Goal: Task Accomplishment & Management: Manage account settings

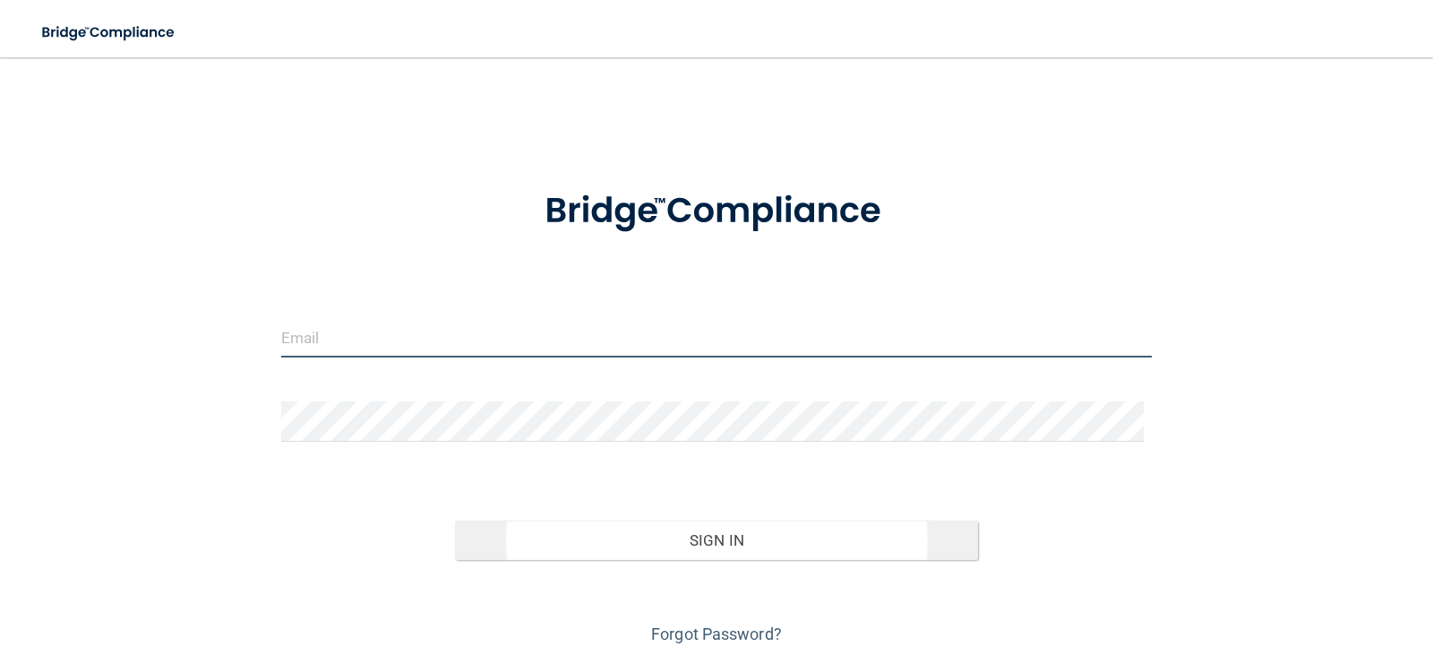
type input "[PERSON_NAME][EMAIL_ADDRESS][DOMAIN_NAME]"
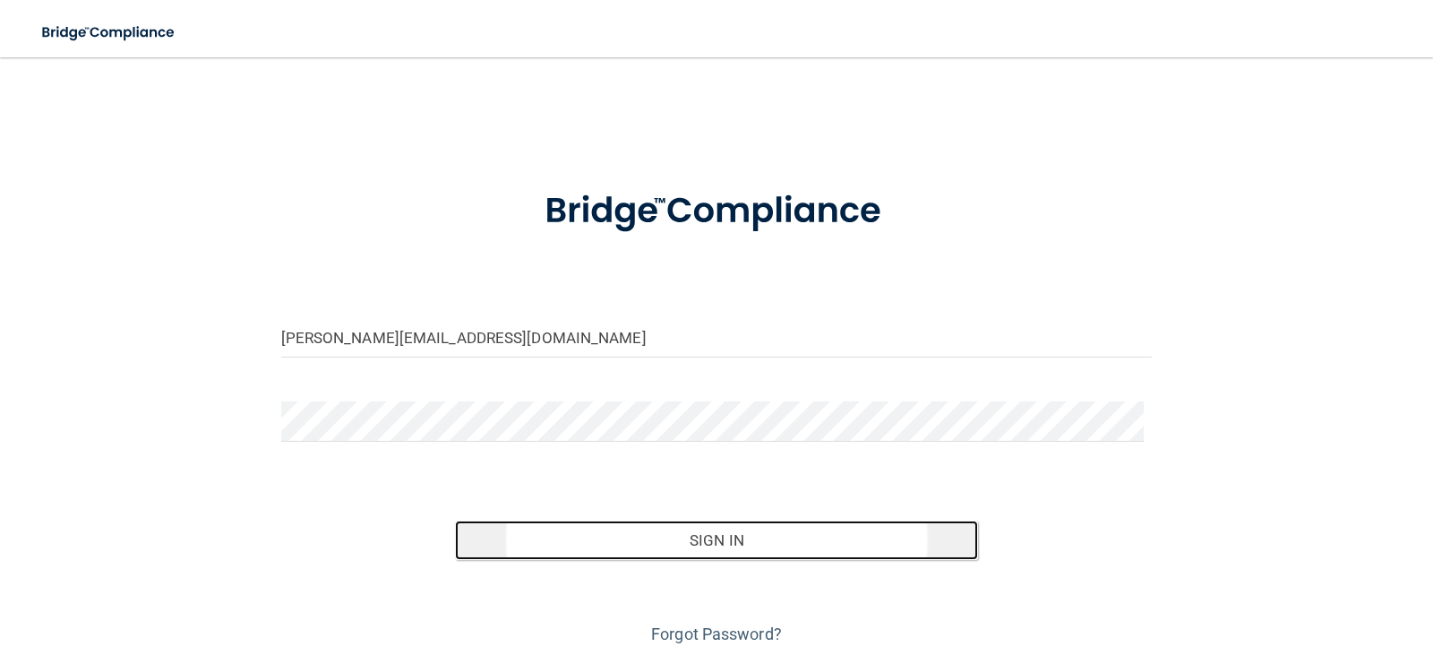
click at [706, 536] on button "Sign In" at bounding box center [716, 539] width 523 height 39
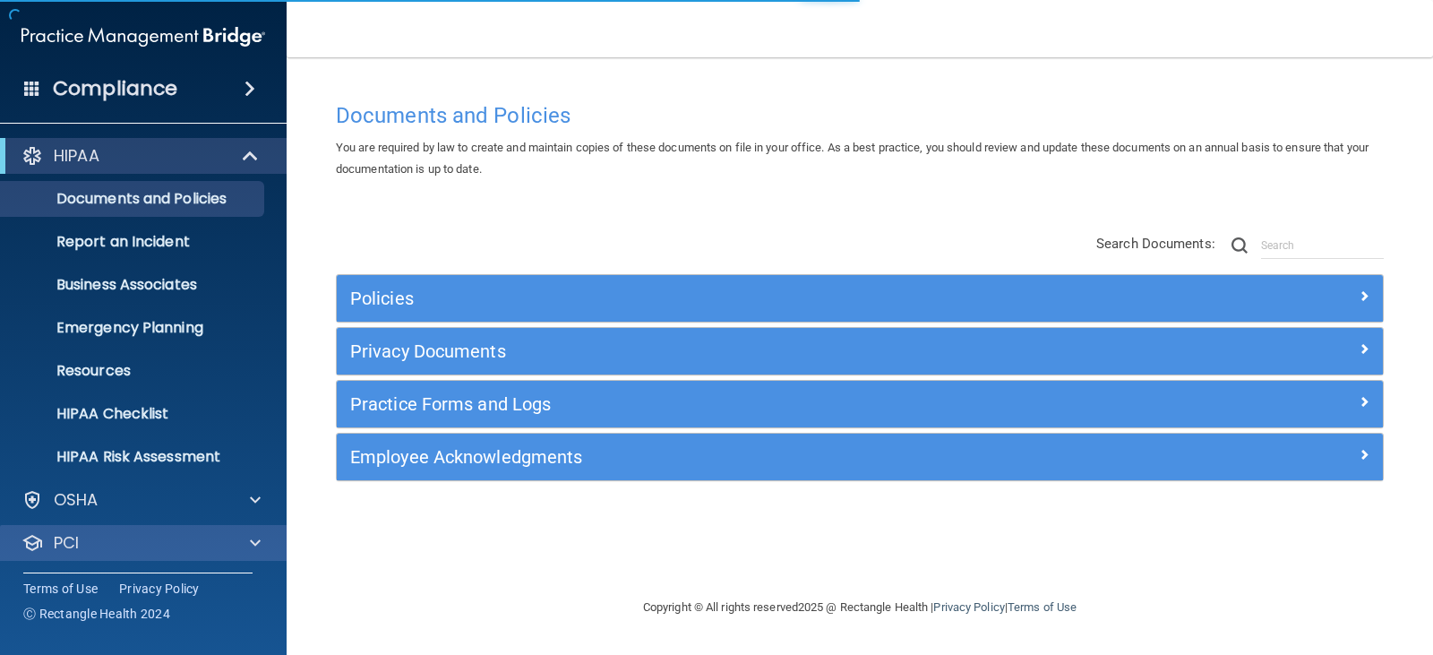
scroll to position [89, 0]
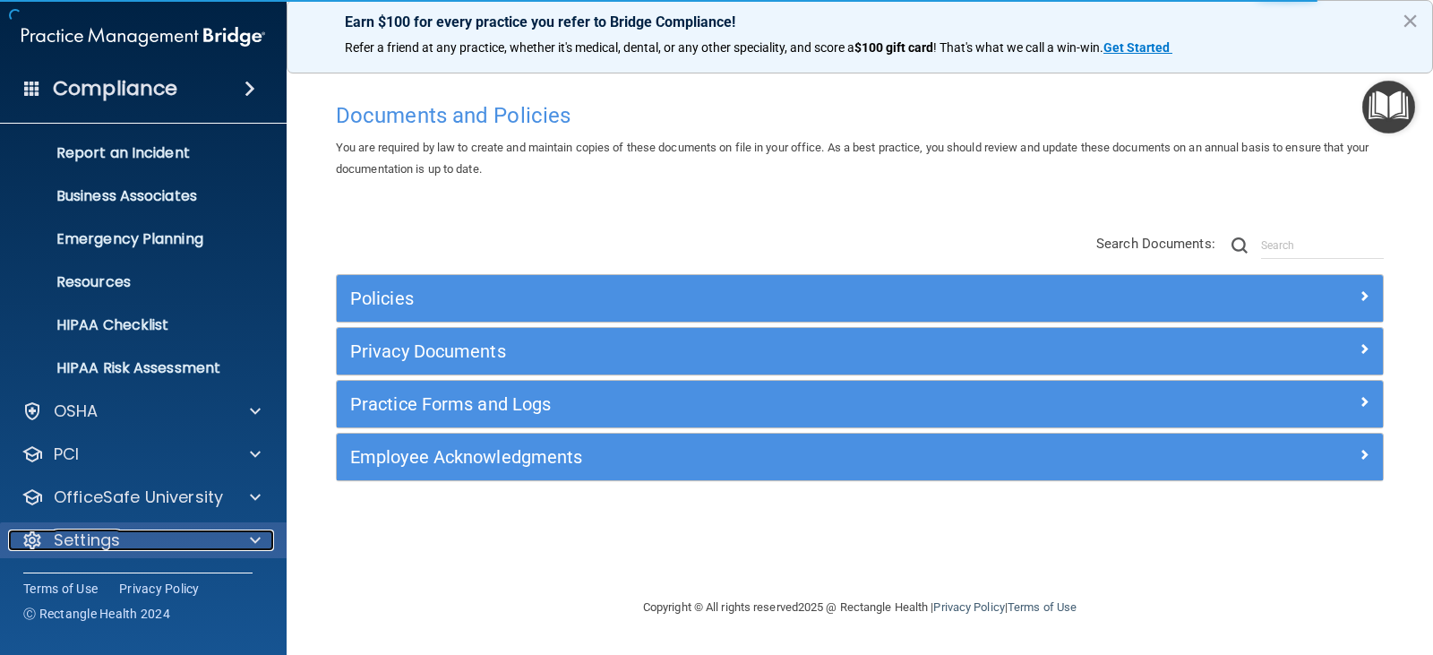
click at [253, 538] on span at bounding box center [255, 540] width 11 height 22
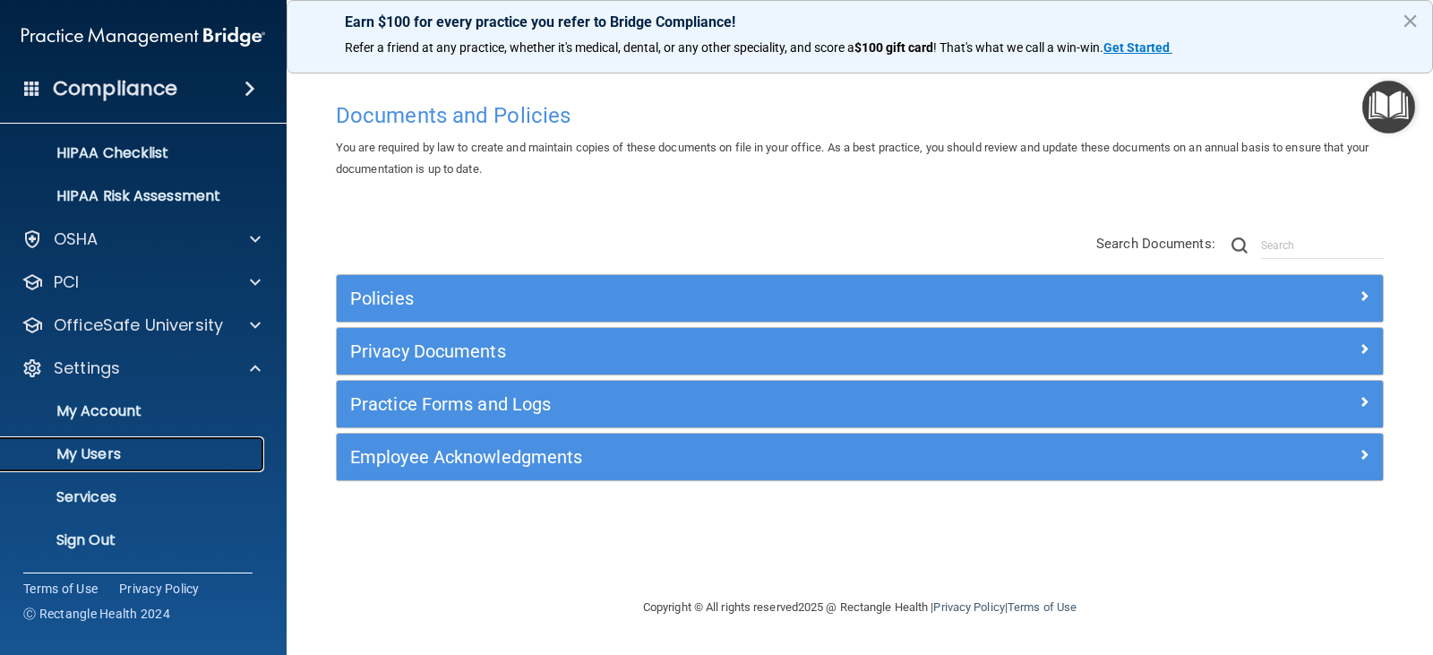
click at [159, 451] on p "My Users" at bounding box center [134, 454] width 245 height 18
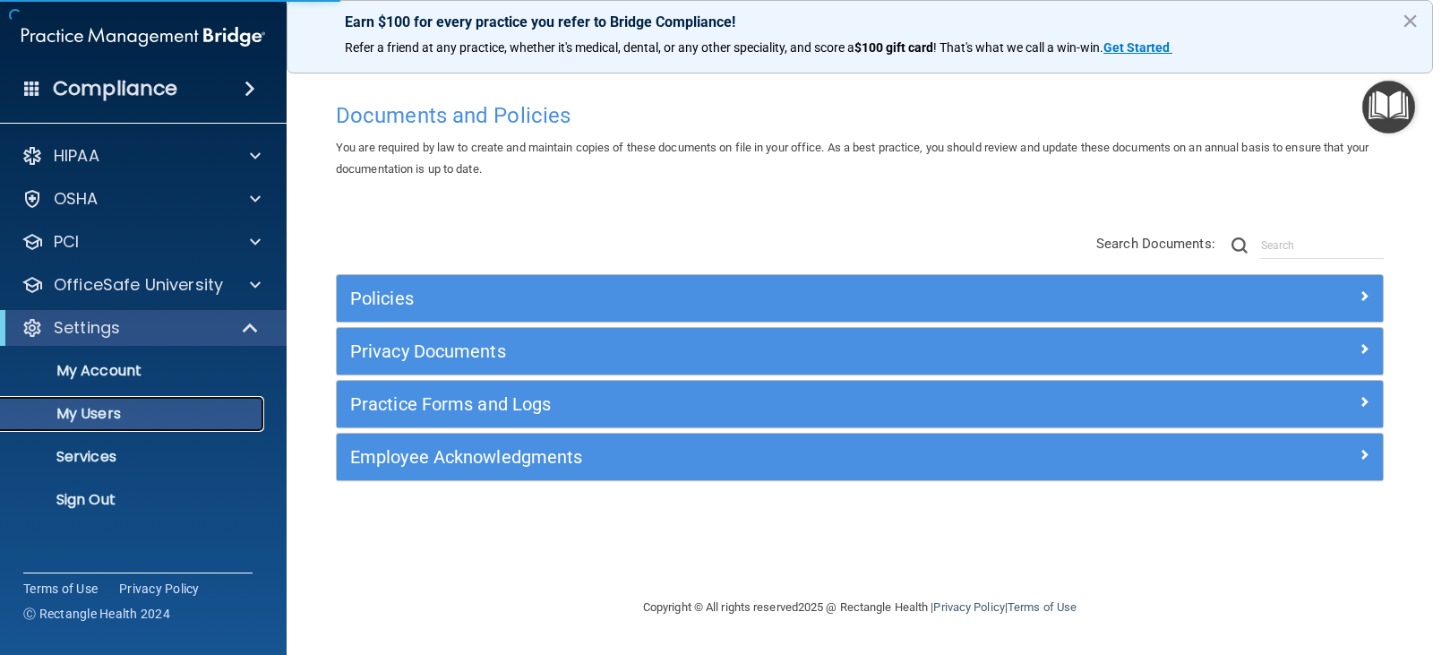
select select "20"
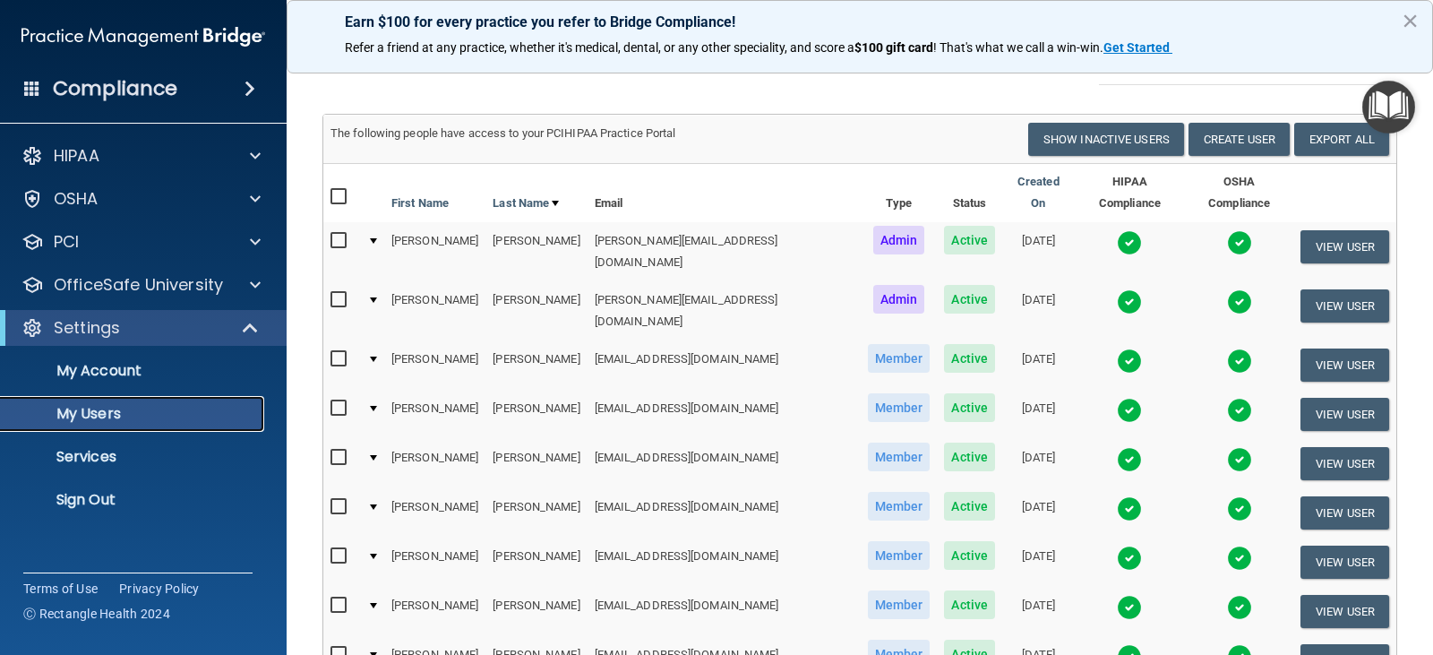
scroll to position [66, 0]
click at [382, 637] on td at bounding box center [372, 661] width 24 height 49
click at [377, 653] on div at bounding box center [373, 655] width 7 height 5
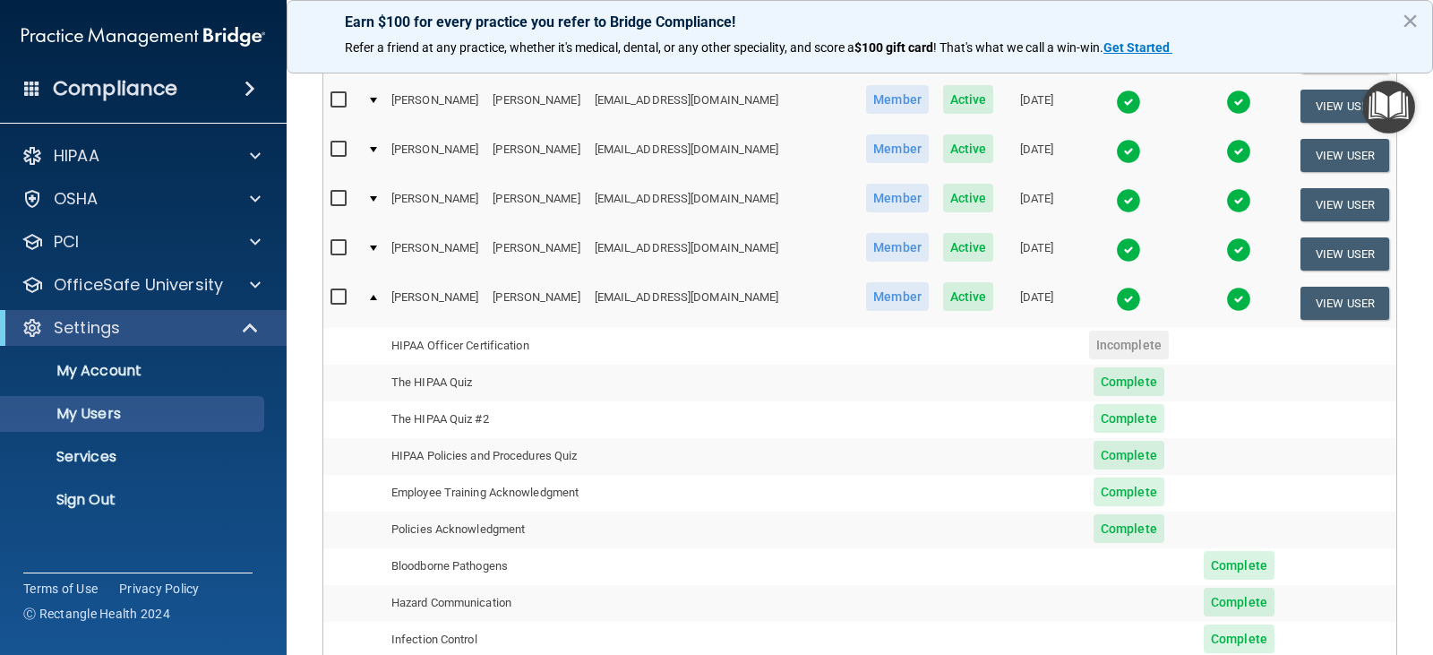
scroll to position [514, 0]
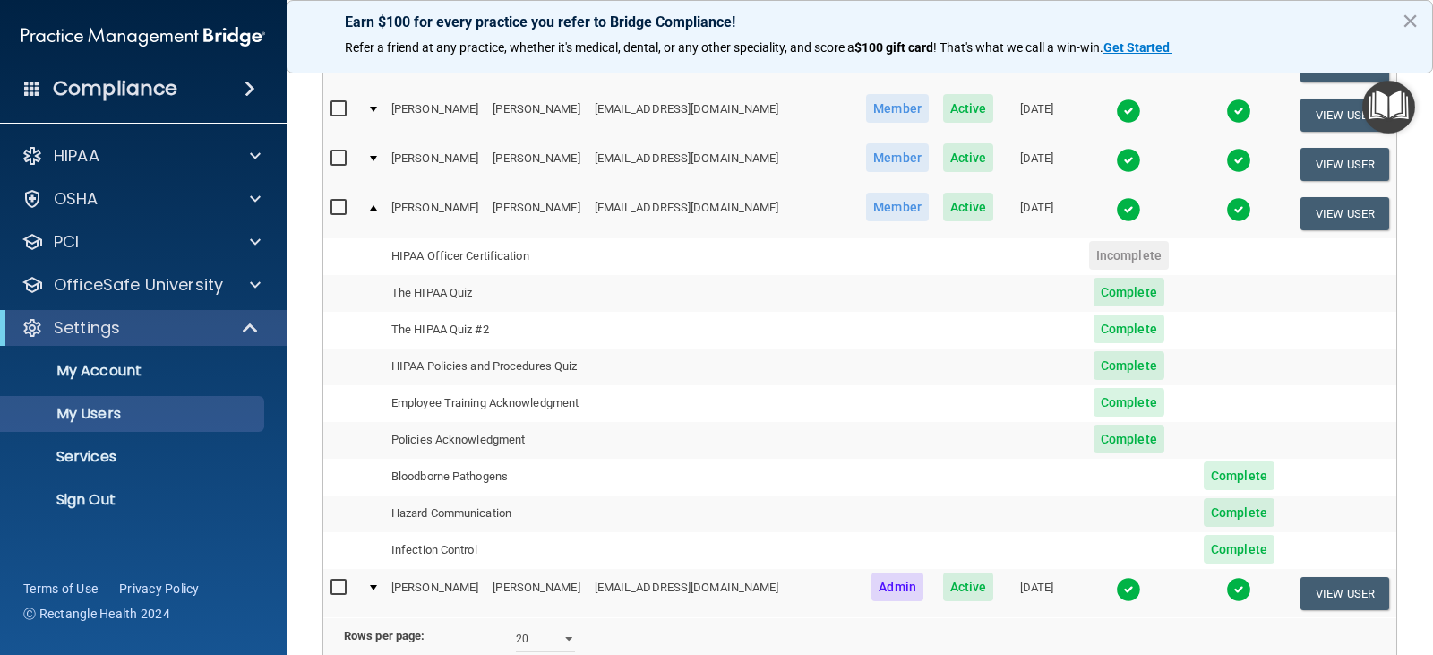
click at [374, 205] on div at bounding box center [373, 207] width 7 height 5
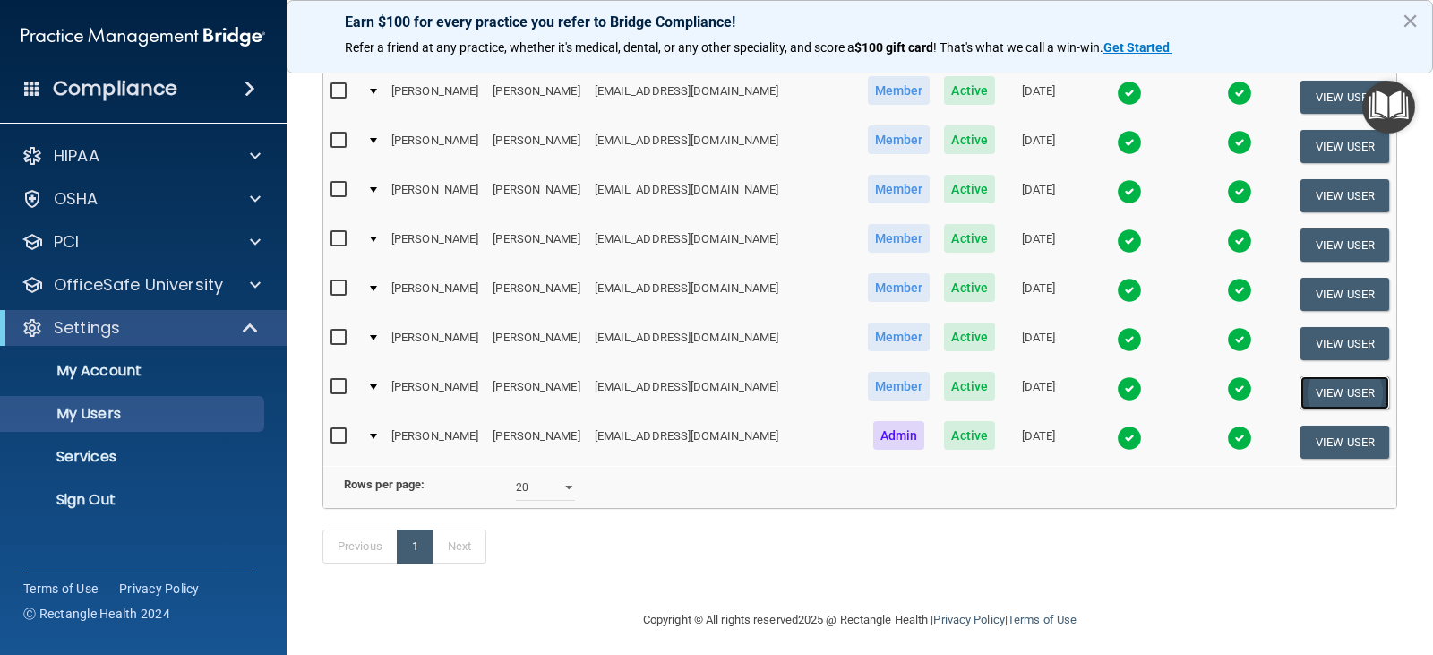
click at [1313, 376] on button "View User" at bounding box center [1345, 392] width 89 height 33
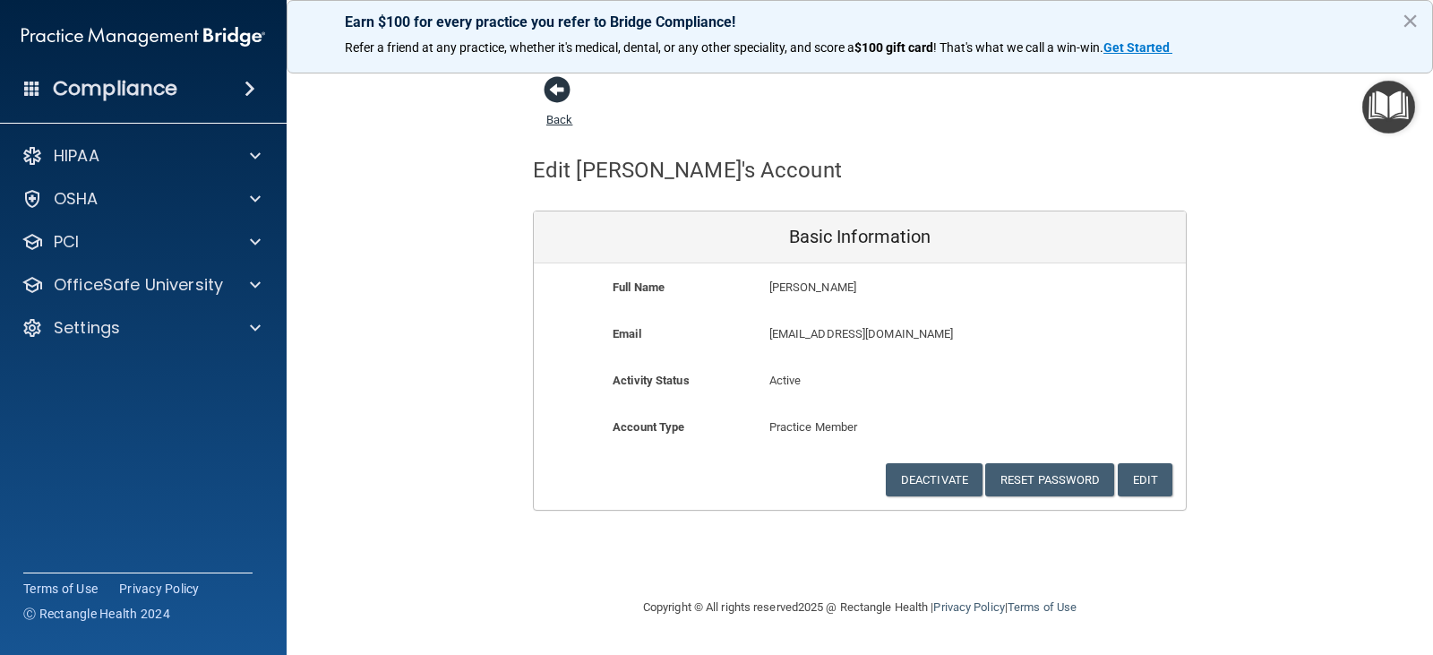
click at [552, 90] on span at bounding box center [557, 89] width 27 height 27
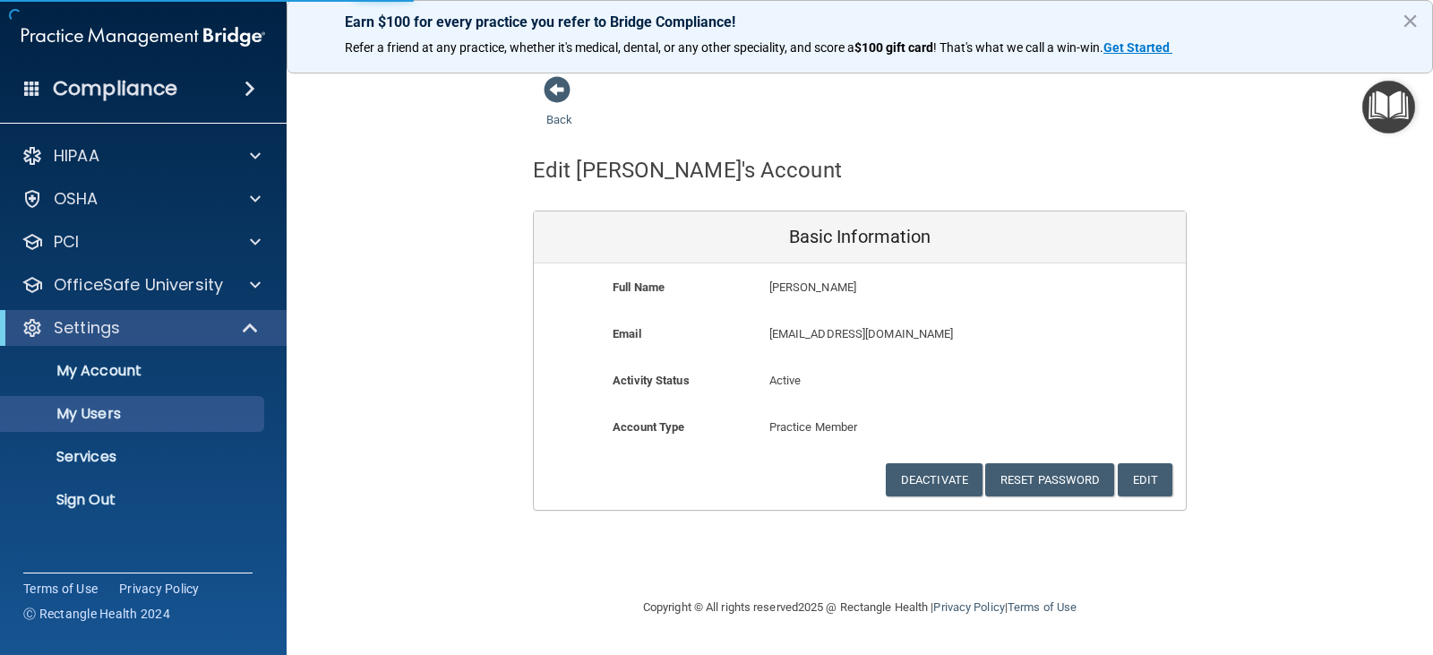
select select "20"
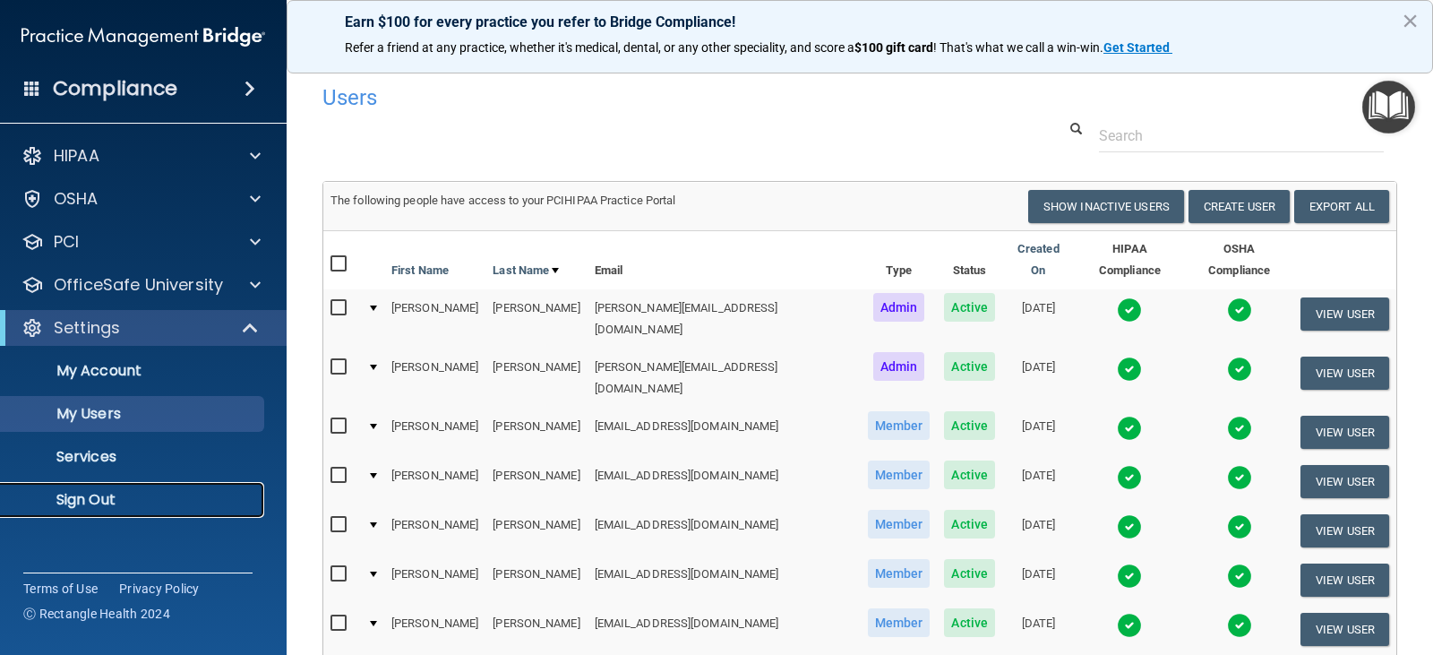
click at [100, 495] on p "Sign Out" at bounding box center [134, 500] width 245 height 18
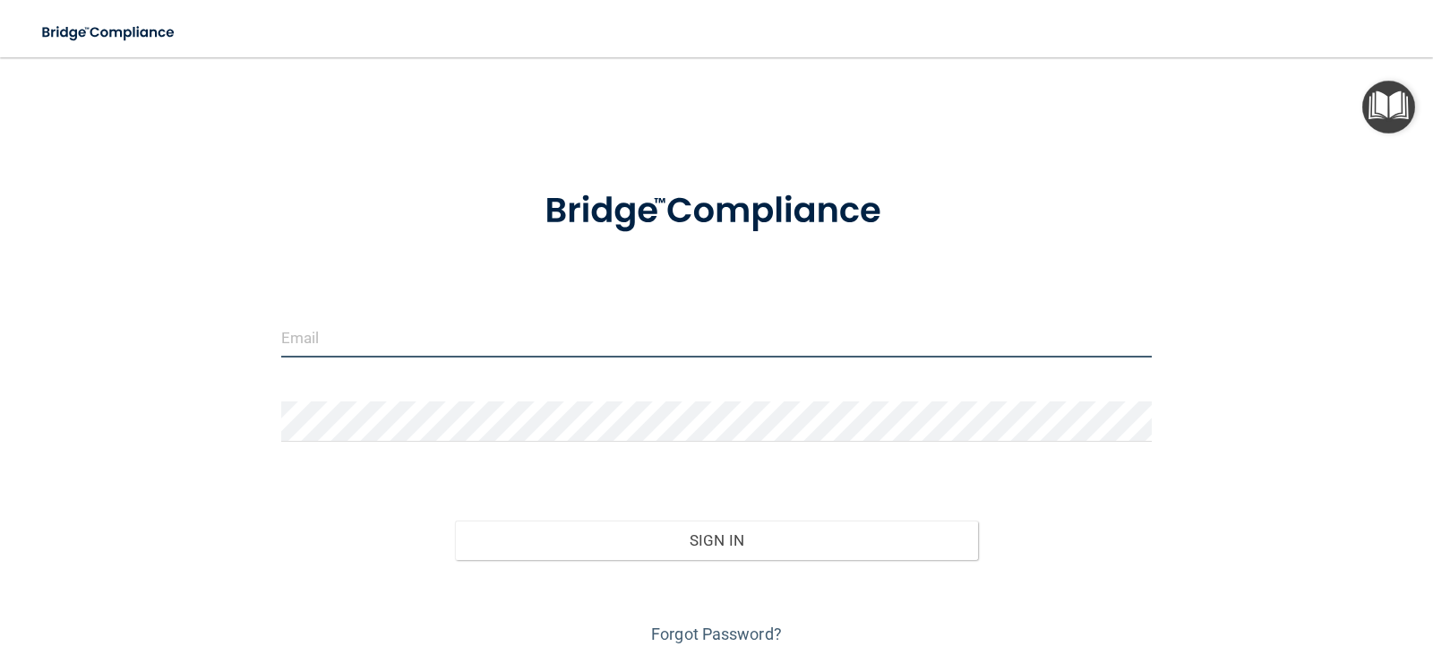
type input "[PERSON_NAME][EMAIL_ADDRESS][DOMAIN_NAME]"
